Goal: Information Seeking & Learning: Learn about a topic

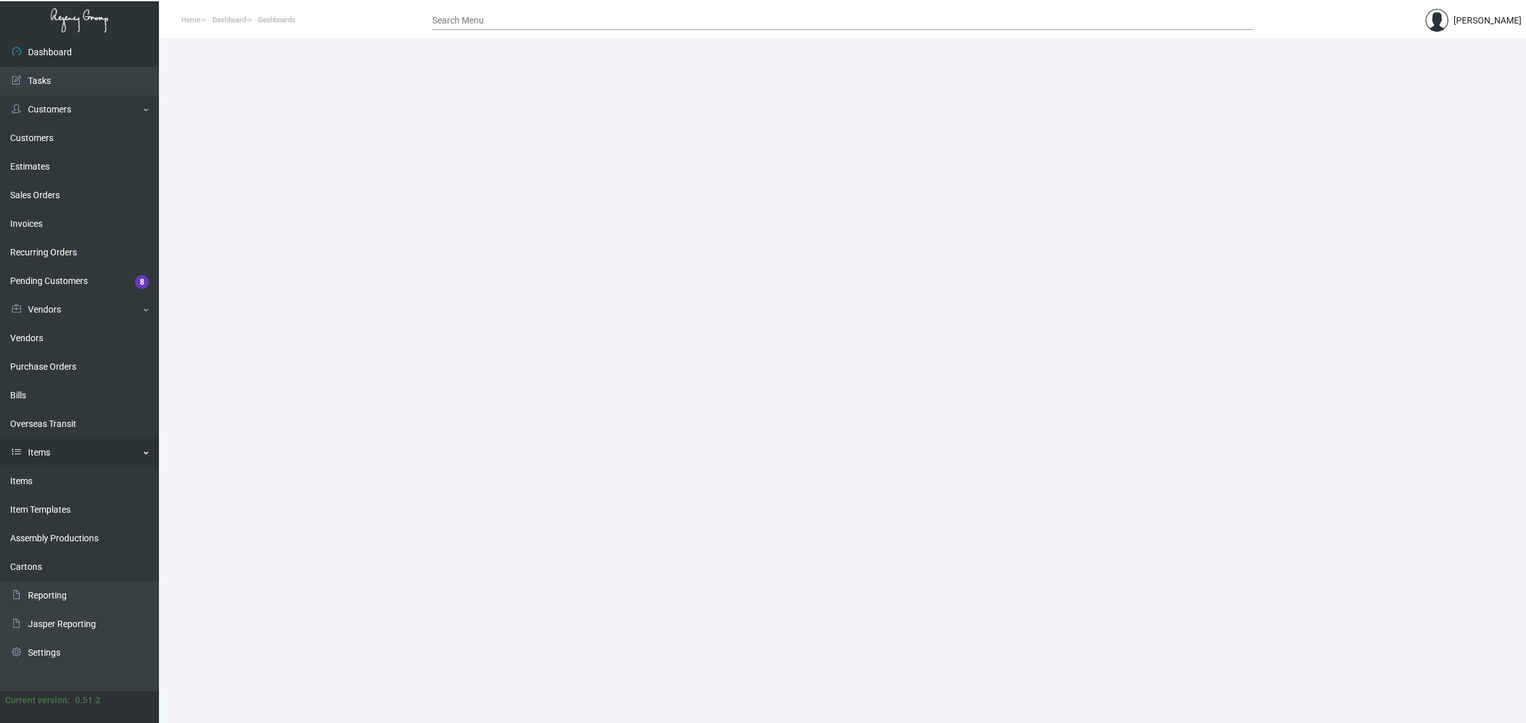
click at [49, 488] on link "Items" at bounding box center [79, 481] width 159 height 29
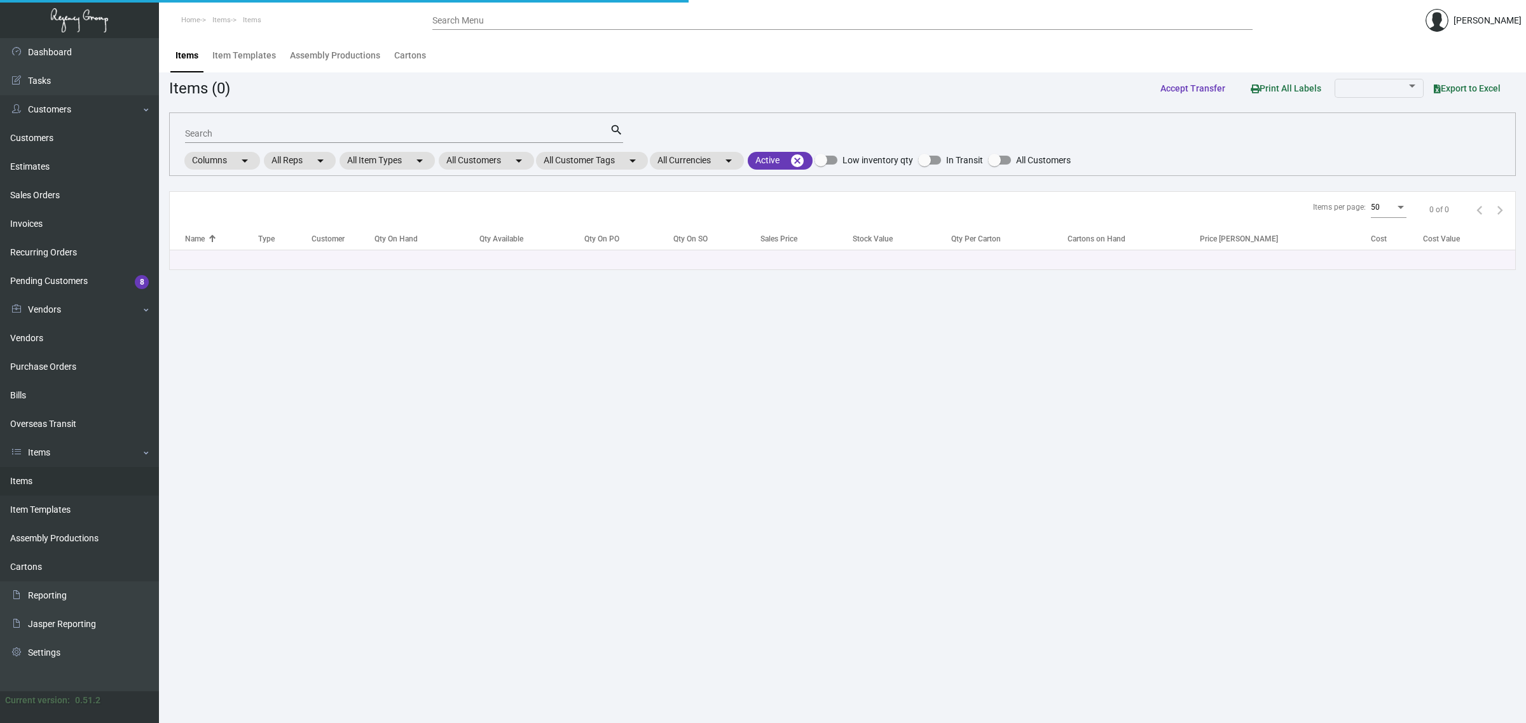
click at [301, 129] on input "Search" at bounding box center [397, 134] width 425 height 10
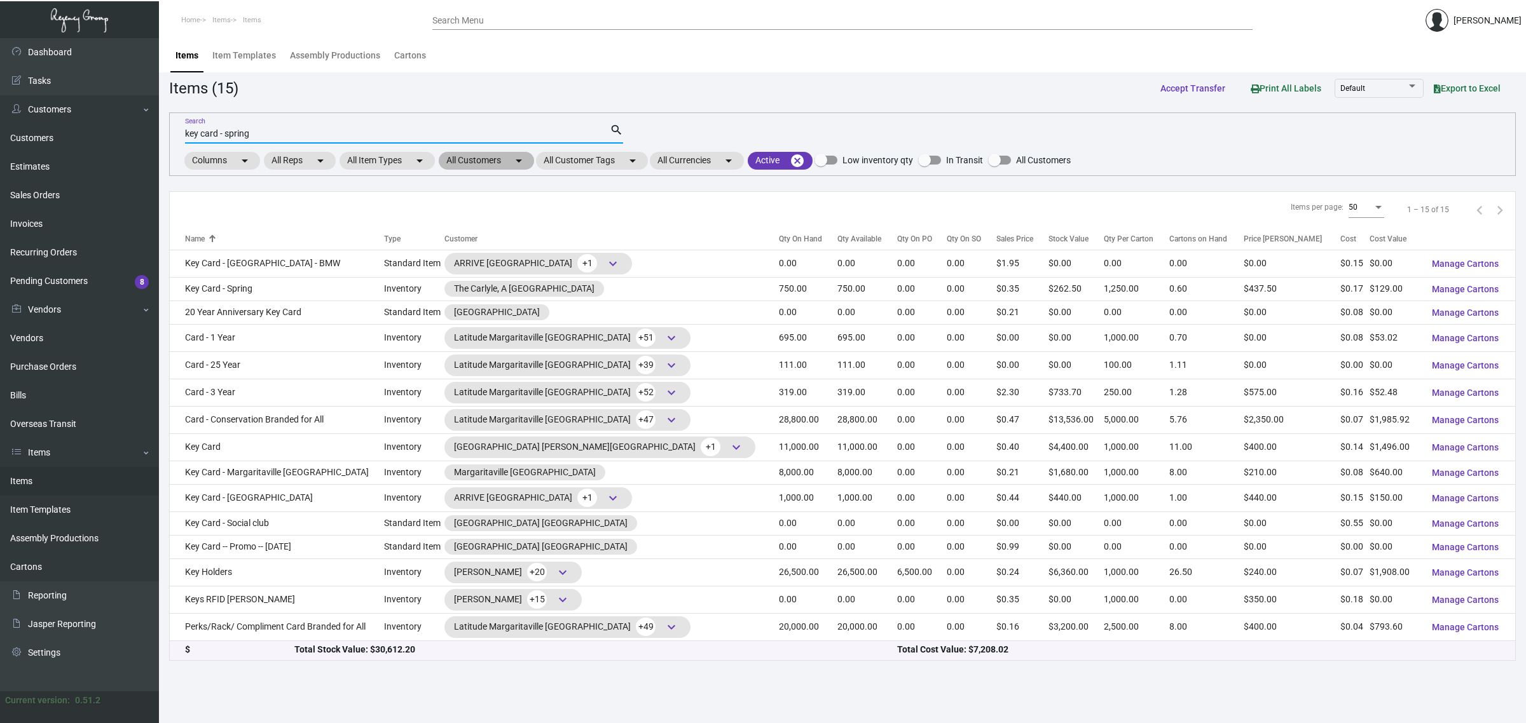
click at [481, 166] on mat-chip "All Customers arrow_drop_down" at bounding box center [486, 161] width 95 height 18
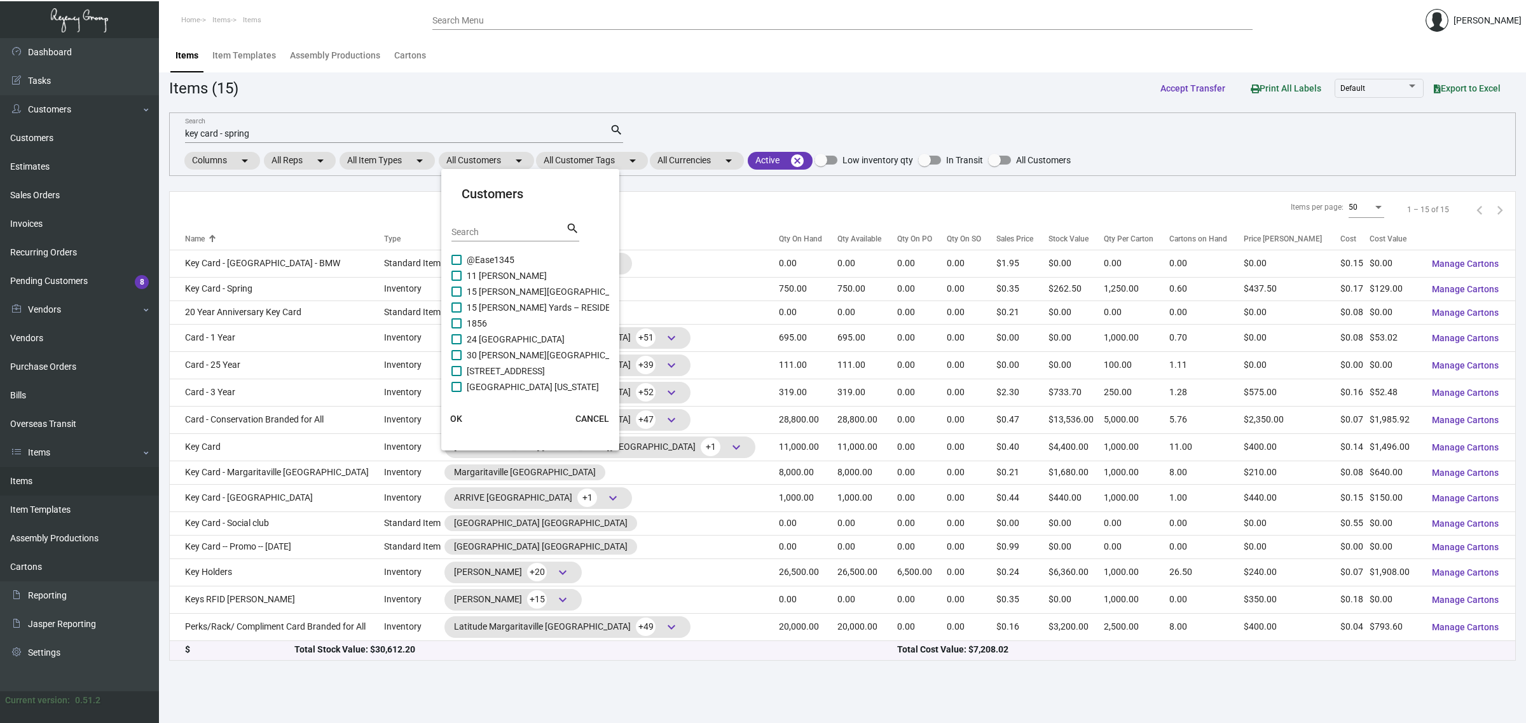
click at [453, 137] on div at bounding box center [763, 361] width 1526 height 723
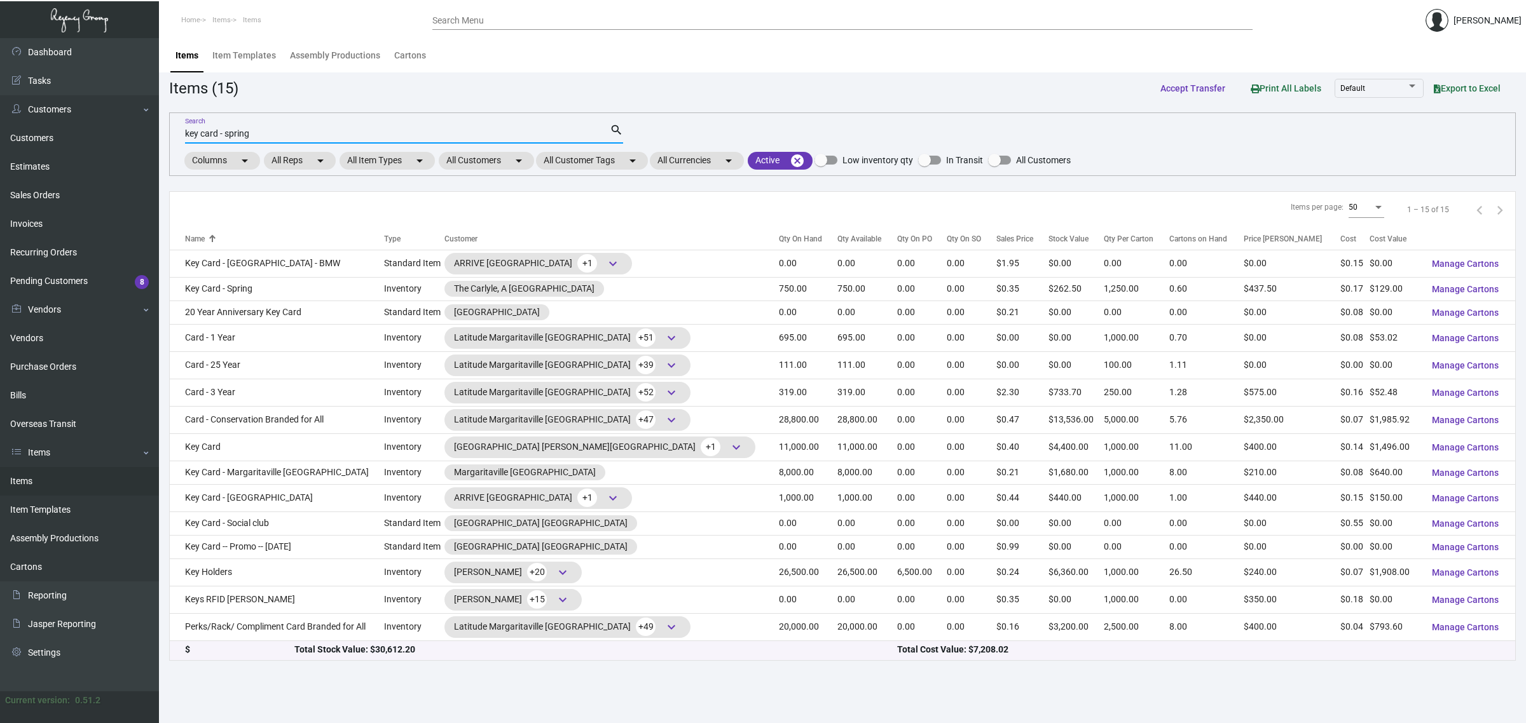
click at [450, 134] on input "key card - spring" at bounding box center [397, 134] width 425 height 10
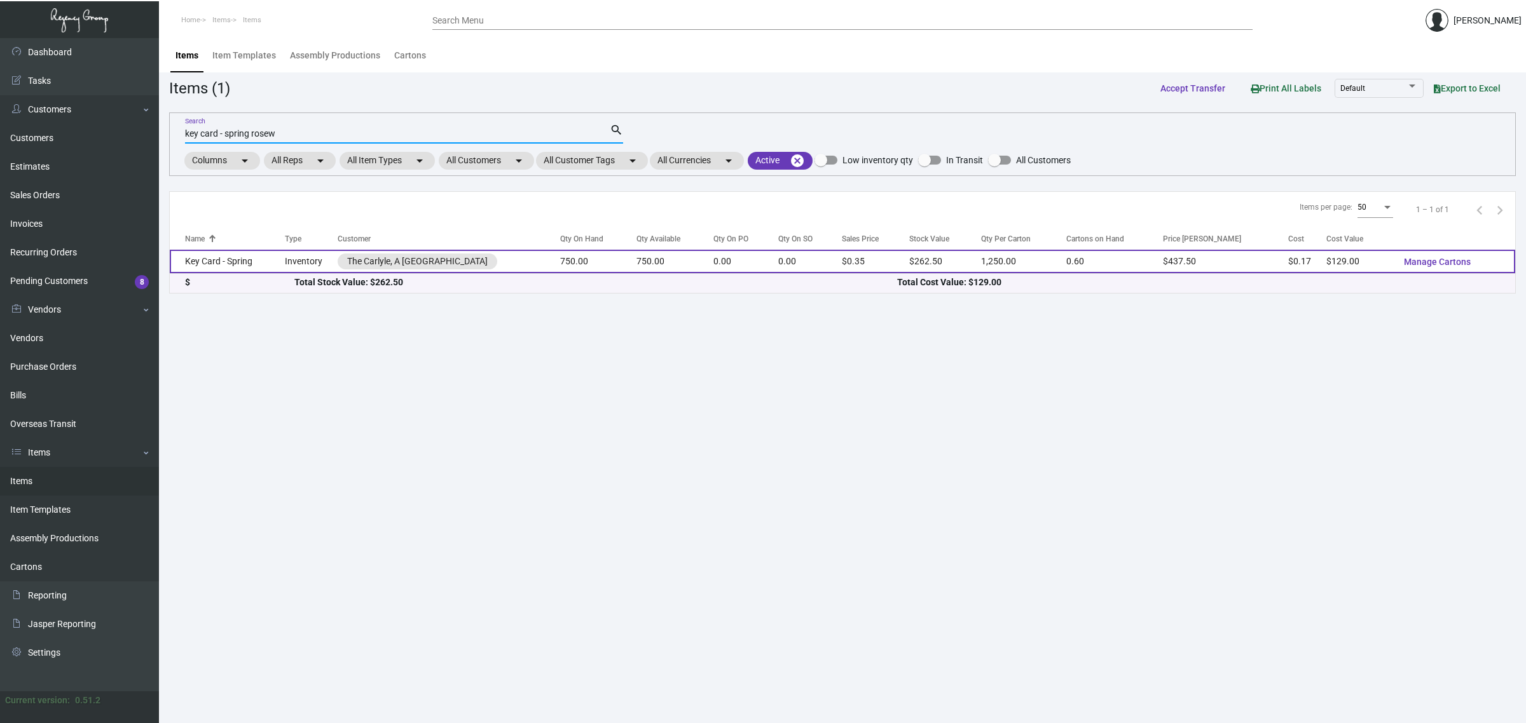
type input "key card - spring rosew"
click at [647, 258] on td "750.00" at bounding box center [674, 262] width 77 height 24
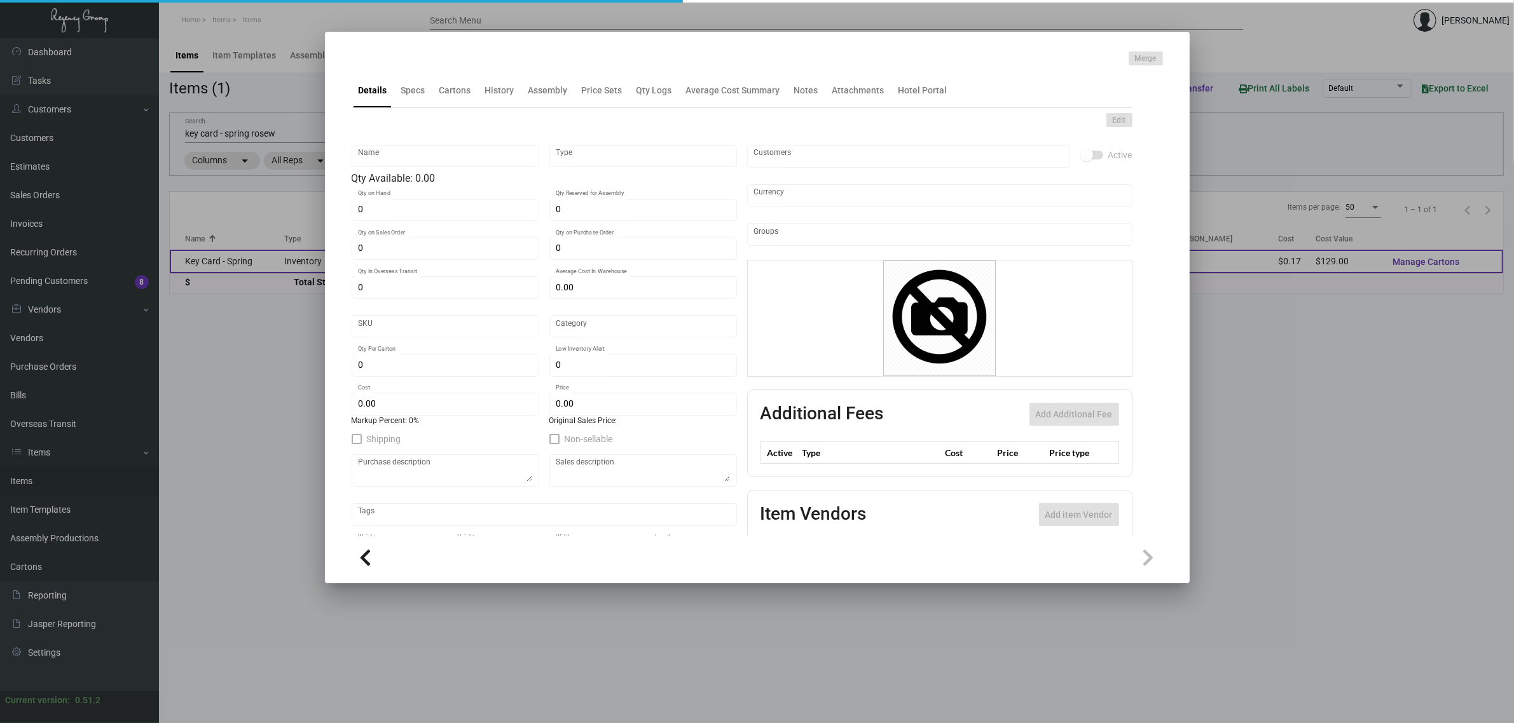
type input "Key Card - Spring"
type input "Inventory"
type input "750"
type input "$ 0.00"
type input "Overseas"
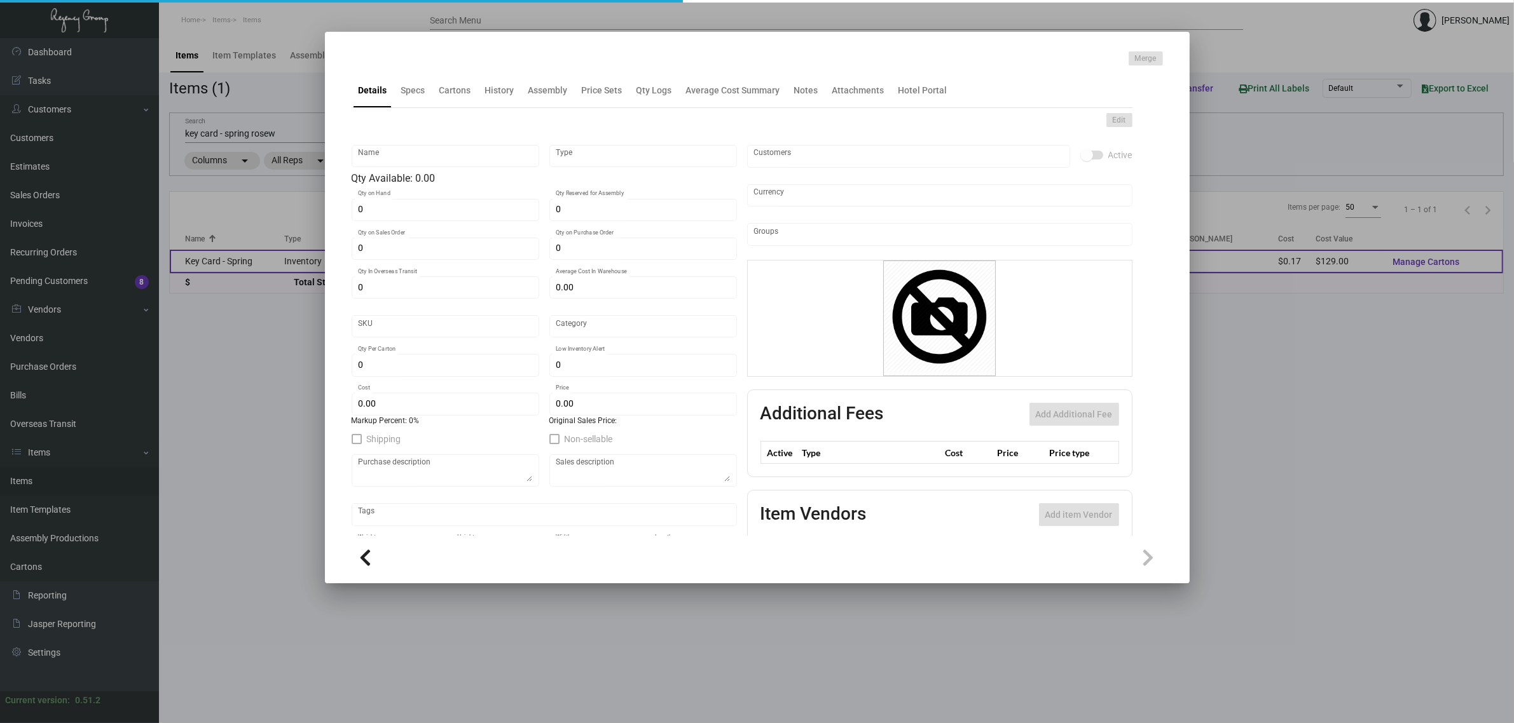
type input "1,250"
type input "$ 0.172"
type input "$ 0.35"
checkbox input "true"
type input "United States Dollar $"
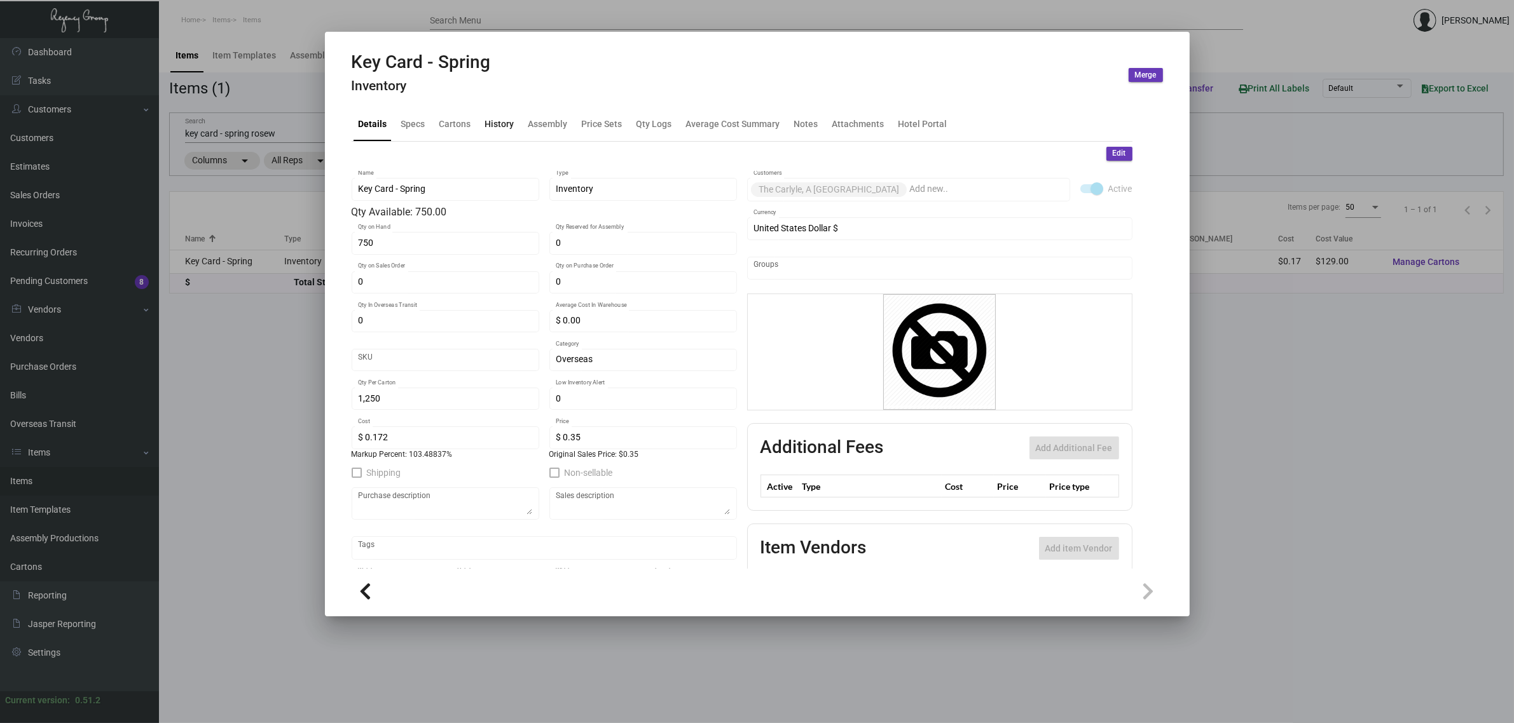
click at [504, 122] on div "History" at bounding box center [499, 123] width 29 height 13
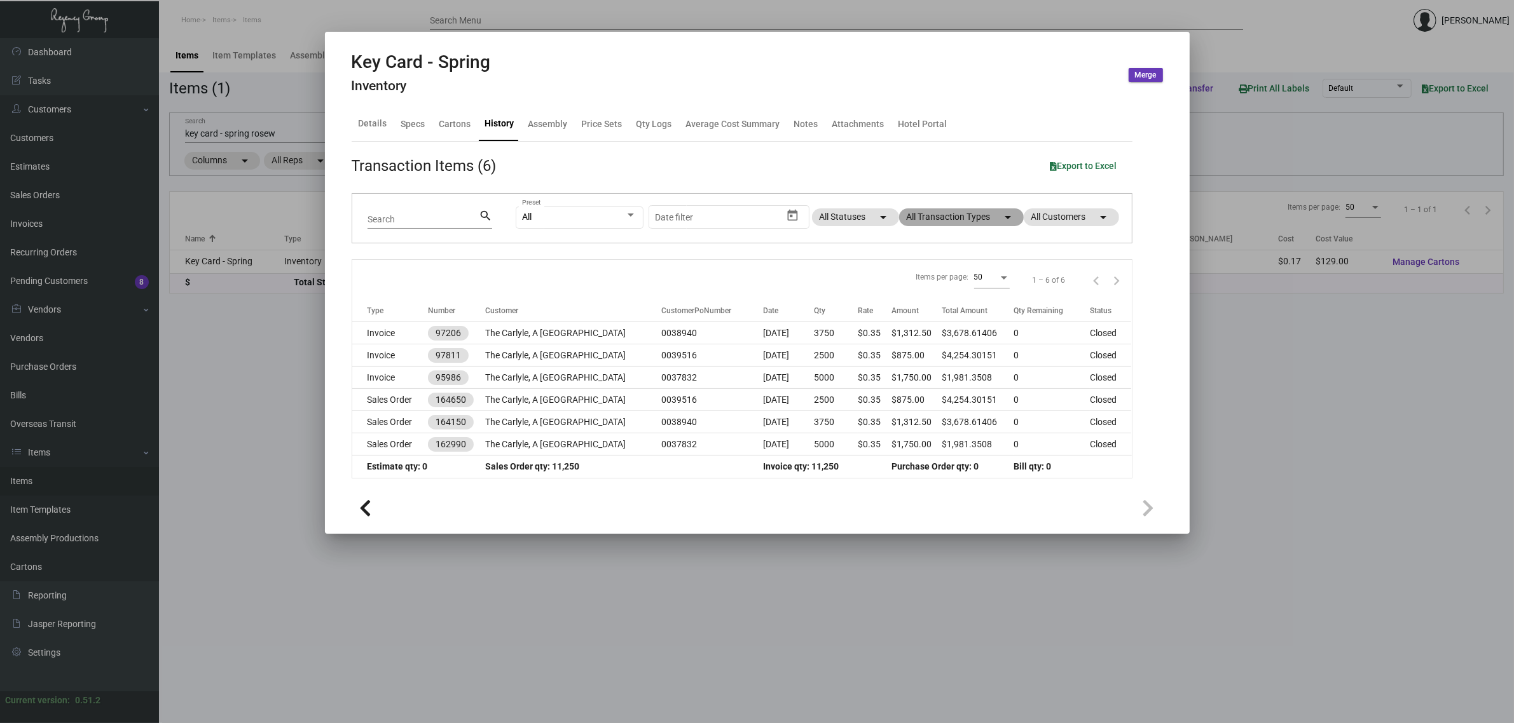
click at [942, 213] on mat-chip "All Transaction Types arrow_drop_down" at bounding box center [961, 218] width 125 height 18
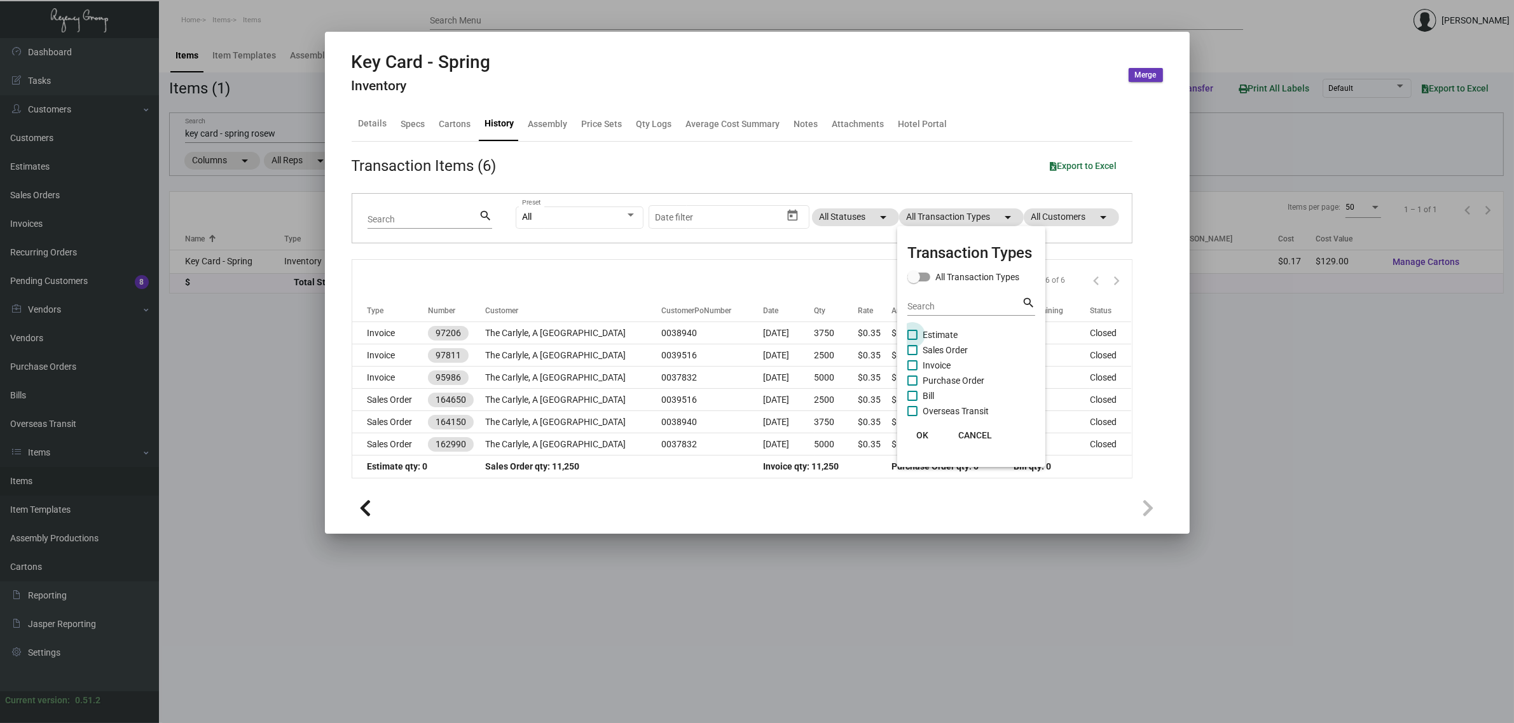
click at [936, 331] on span "Estimate" at bounding box center [939, 334] width 35 height 15
click at [912, 340] on input "Estimate" at bounding box center [912, 340] width 1 height 1
checkbox input "true"
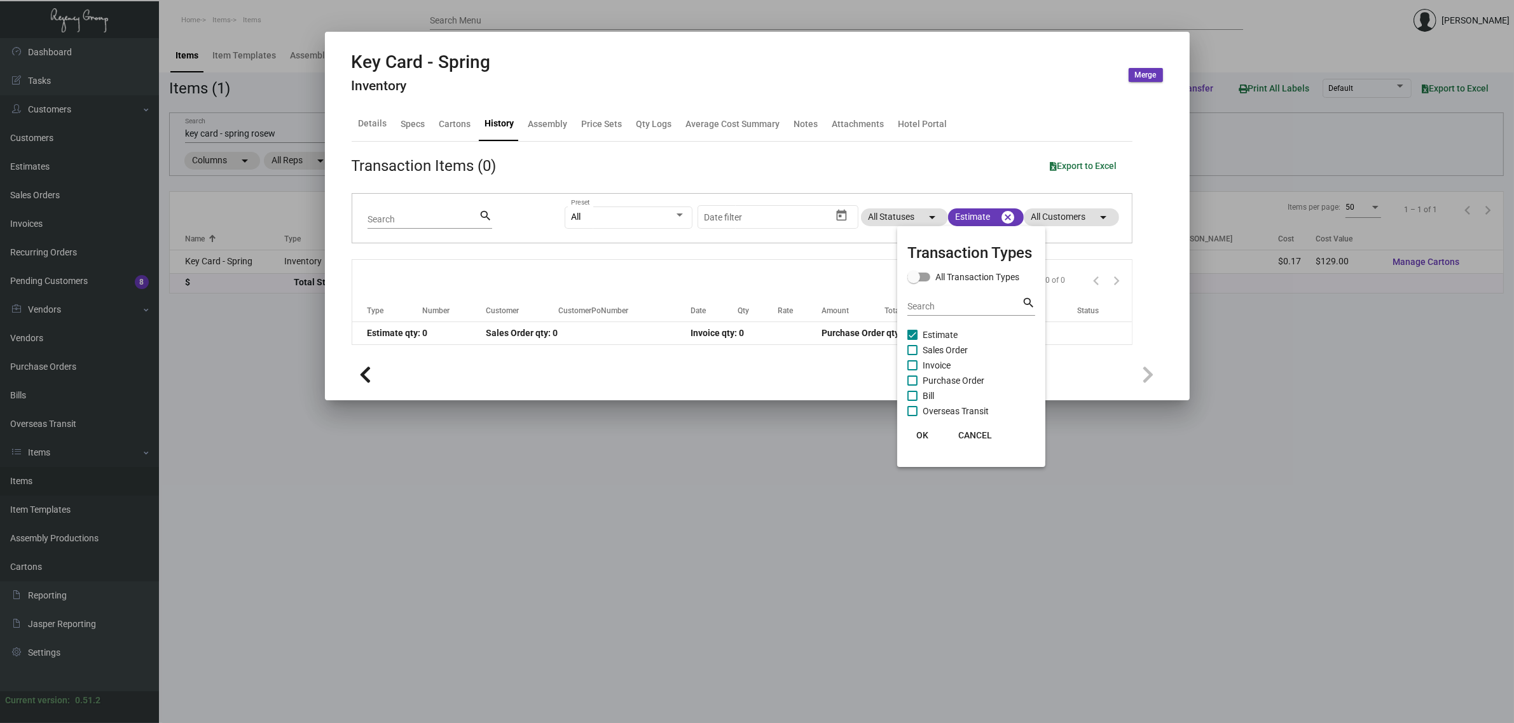
click at [954, 381] on span "Purchase Order" at bounding box center [953, 380] width 62 height 15
click at [912, 386] on input "Purchase Order" at bounding box center [912, 386] width 1 height 1
checkbox input "true"
click at [948, 334] on span "Estimate" at bounding box center [939, 334] width 35 height 15
click at [912, 340] on input "Estimate" at bounding box center [912, 340] width 1 height 1
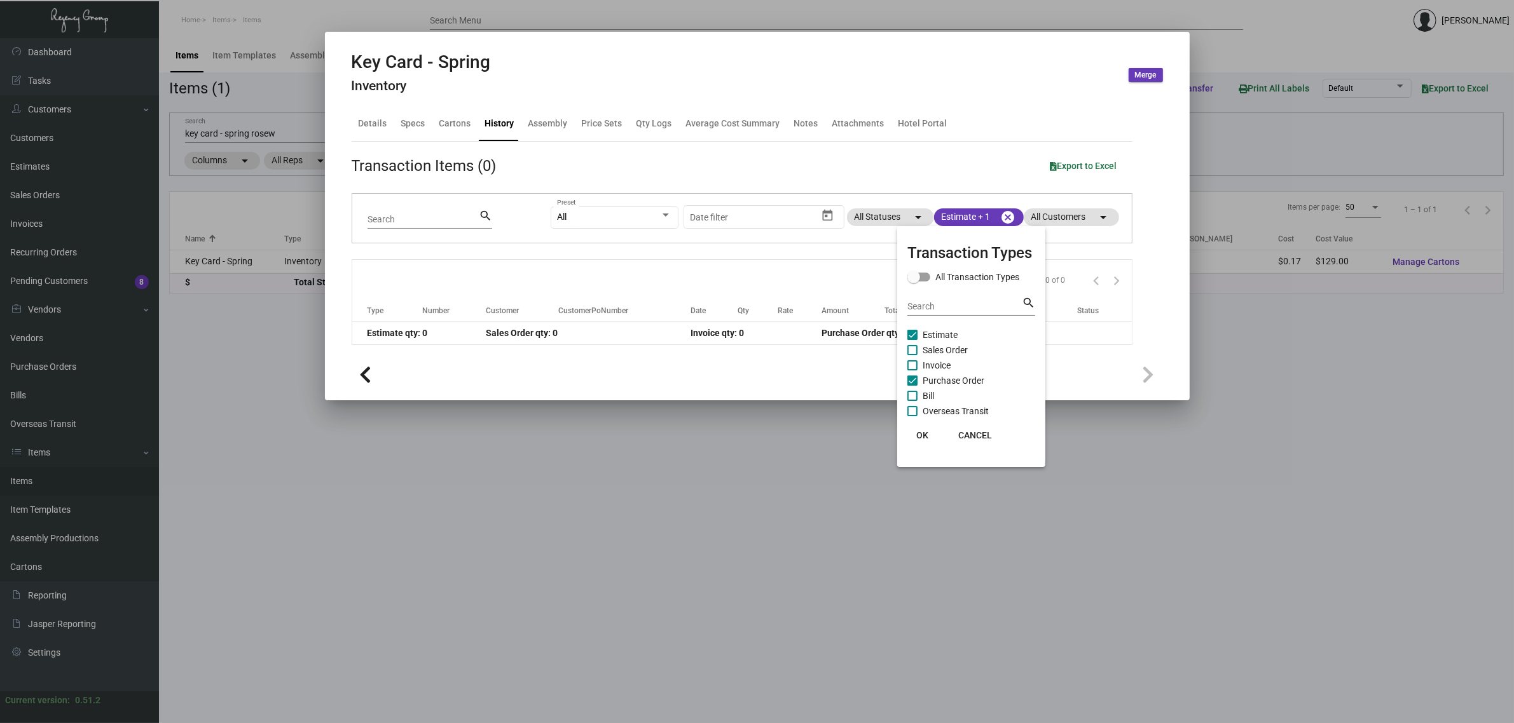
checkbox input "false"
click at [969, 377] on span "Purchase Order" at bounding box center [953, 380] width 62 height 15
click at [912, 386] on input "Purchase Order" at bounding box center [912, 386] width 1 height 1
checkbox input "false"
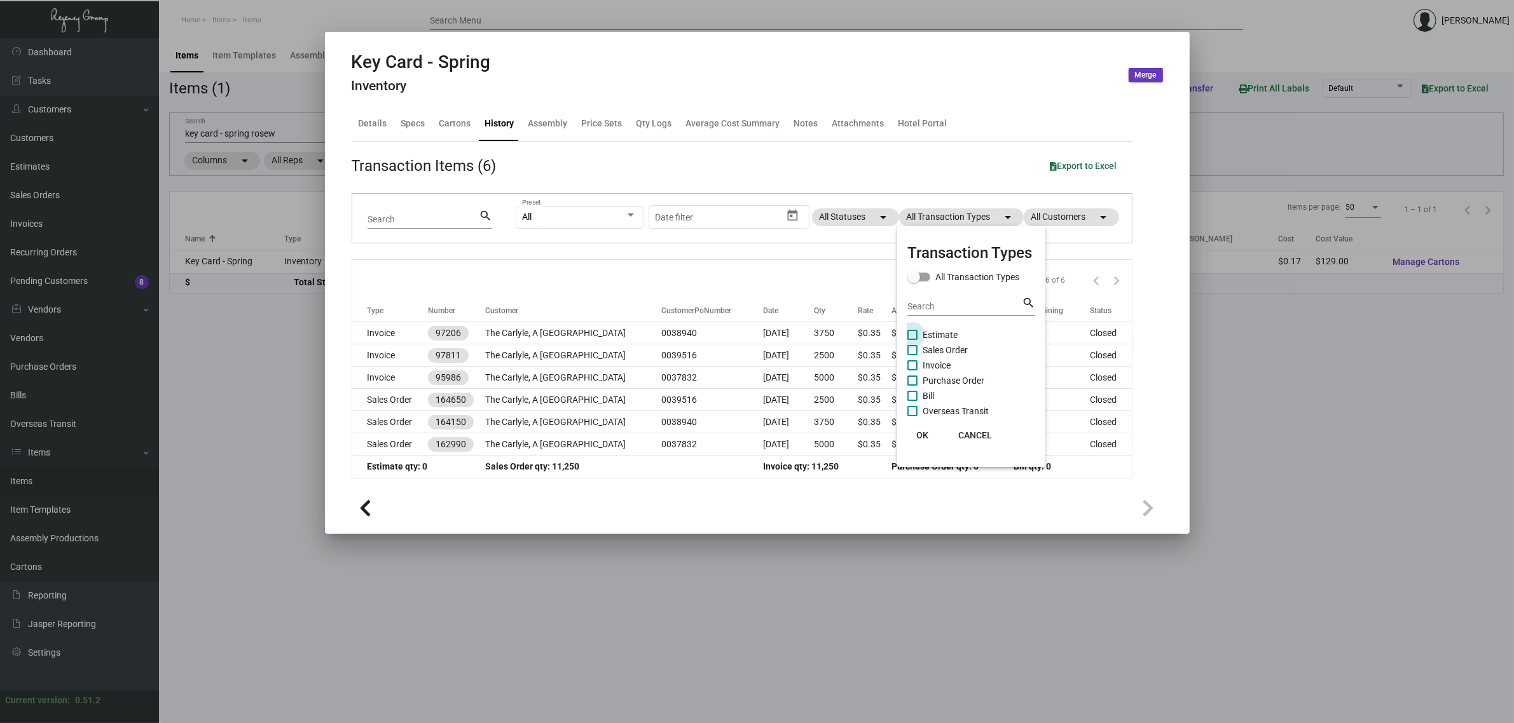
click at [933, 332] on span "Estimate" at bounding box center [939, 334] width 35 height 15
click at [912, 340] on input "Estimate" at bounding box center [912, 340] width 1 height 1
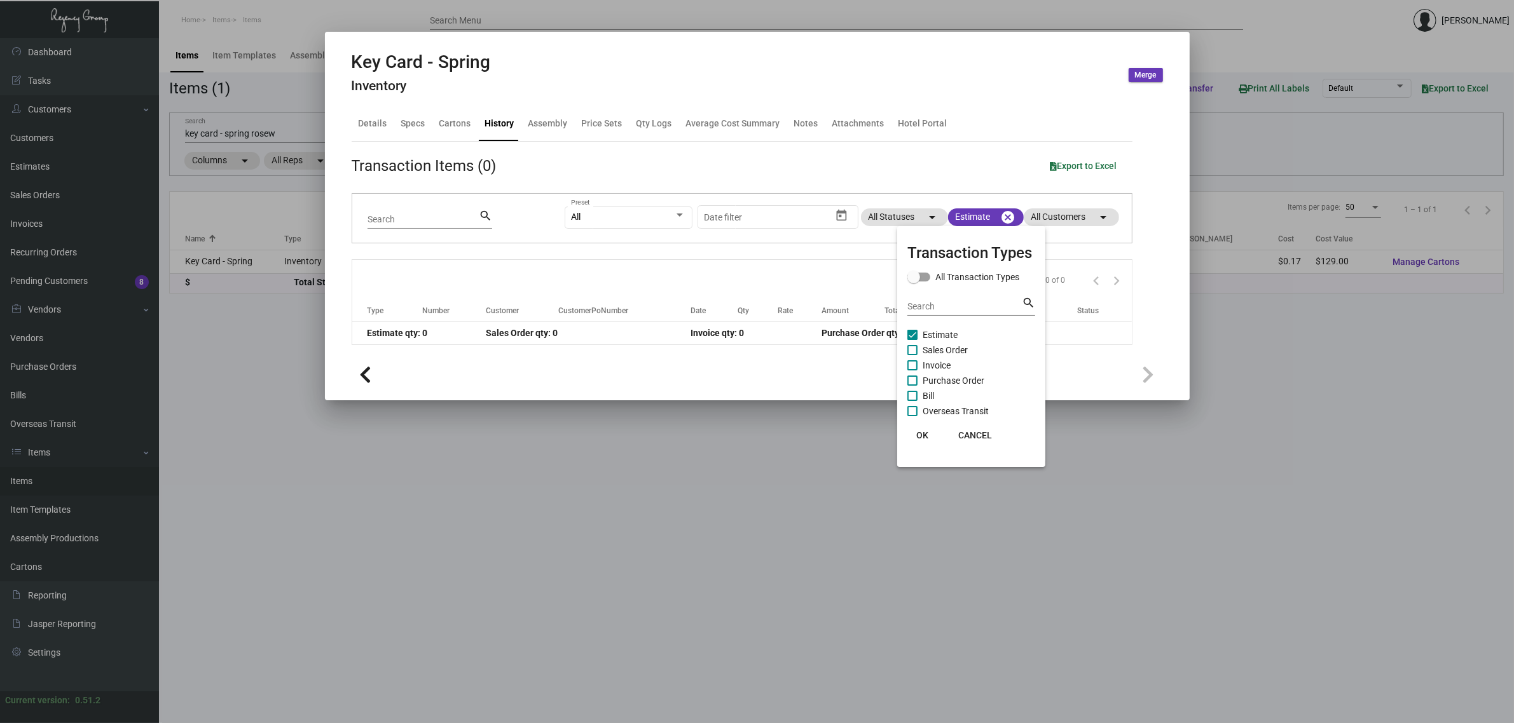
click at [933, 332] on span "Estimate" at bounding box center [939, 334] width 35 height 15
click at [912, 340] on input "Estimate" at bounding box center [912, 340] width 1 height 1
checkbox input "false"
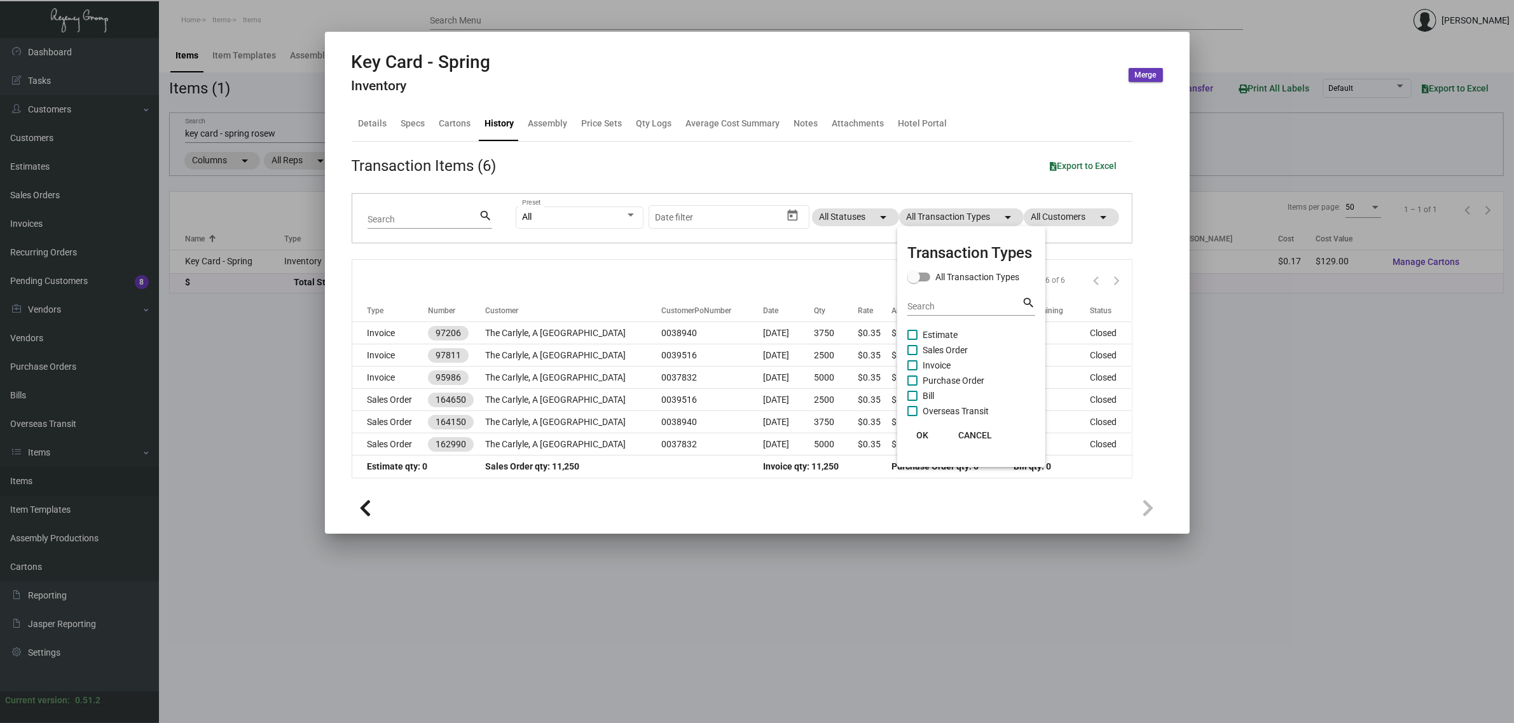
click at [744, 277] on div at bounding box center [757, 361] width 1514 height 723
click at [231, 350] on div at bounding box center [757, 361] width 1514 height 723
